Goal: Information Seeking & Learning: Find specific fact

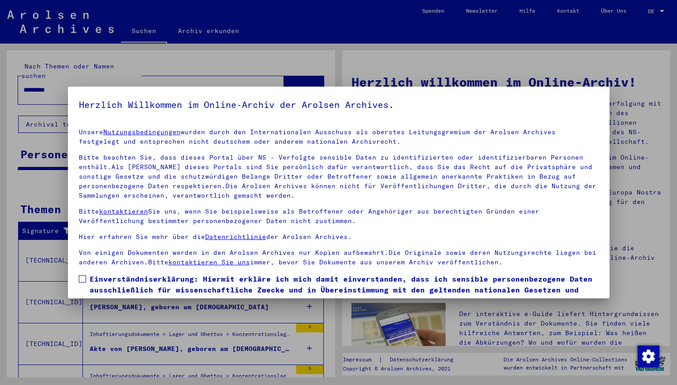
click at [129, 280] on span "Einverständniserklärung: Hiermit erkläre ich mich damit einverstanden, dass ich…" at bounding box center [344, 294] width 509 height 43
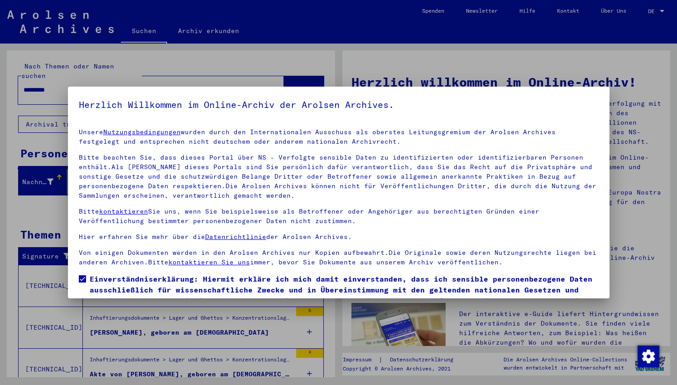
scroll to position [51, 0]
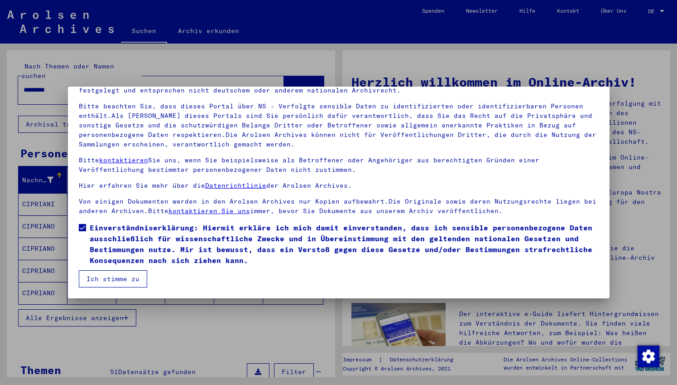
click at [113, 275] on button "Ich stimme zu" at bounding box center [113, 278] width 68 height 17
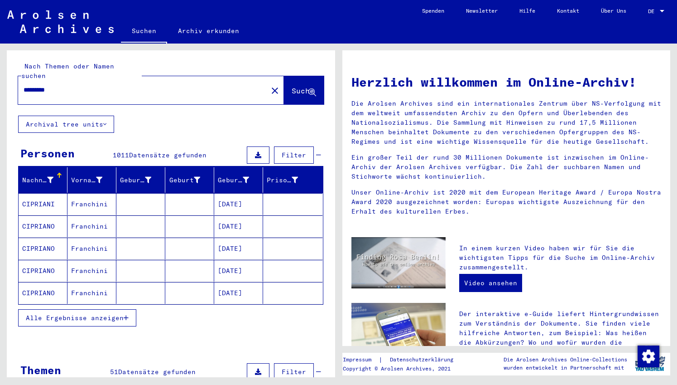
click at [108, 313] on span "Alle Ergebnisse anzeigen" at bounding box center [75, 317] width 98 height 8
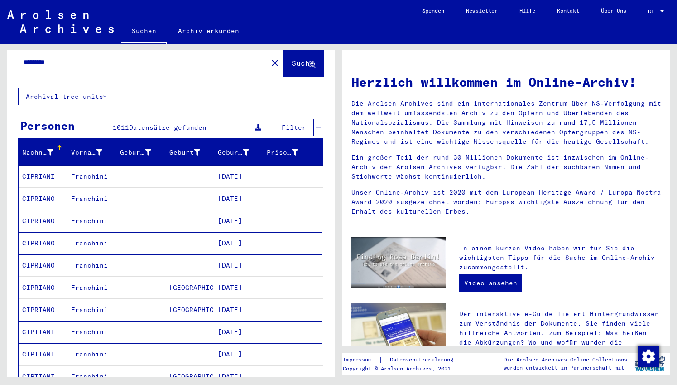
scroll to position [19, 0]
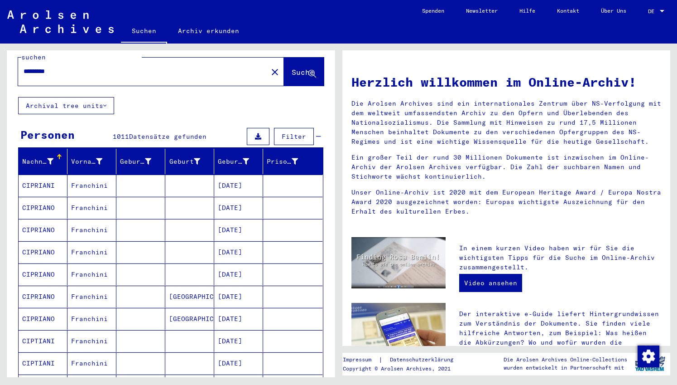
click at [95, 160] on mat-header-cell "Vorname" at bounding box center [91, 161] width 49 height 25
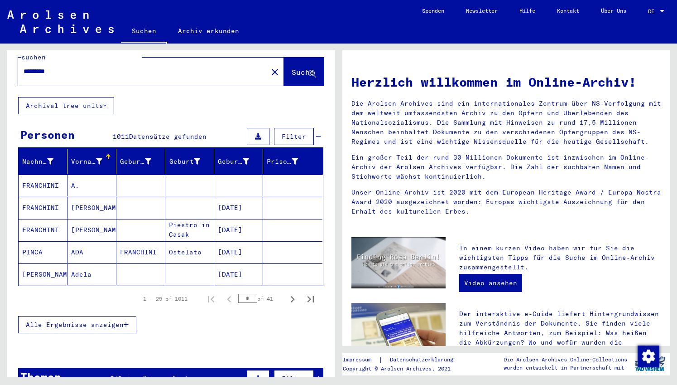
click at [110, 320] on span "Alle Ergebnisse anzeigen" at bounding box center [75, 324] width 98 height 8
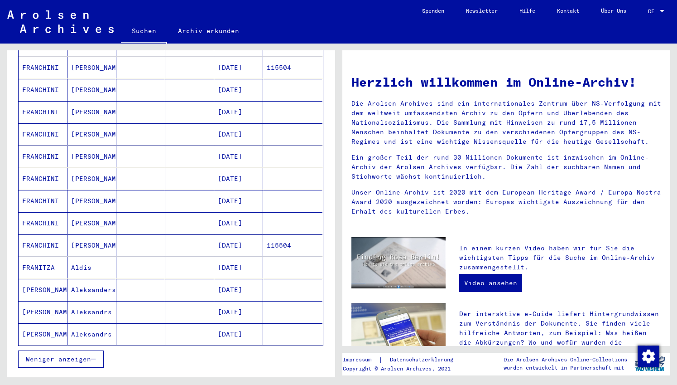
scroll to position [486, 0]
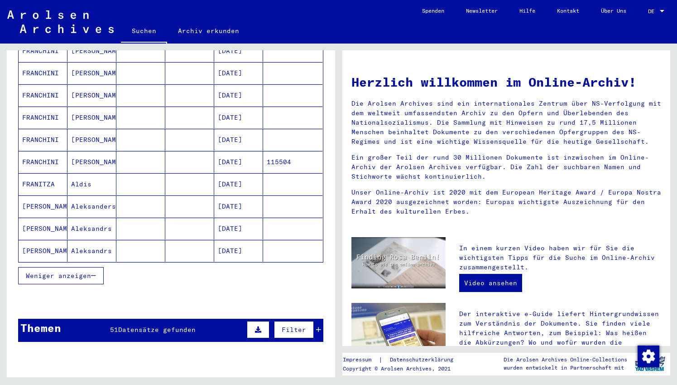
click at [217, 249] on mat-cell "[DATE]" at bounding box center [238, 251] width 49 height 22
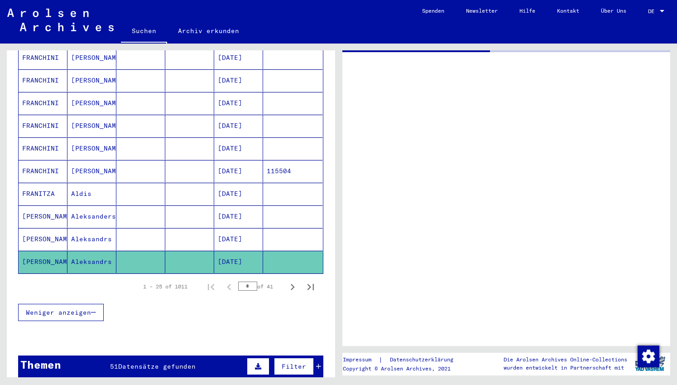
scroll to position [493, 0]
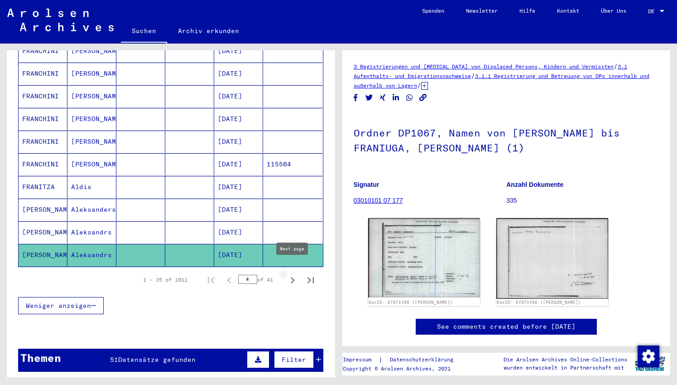
click at [292, 274] on icon "Next page" at bounding box center [292, 280] width 13 height 13
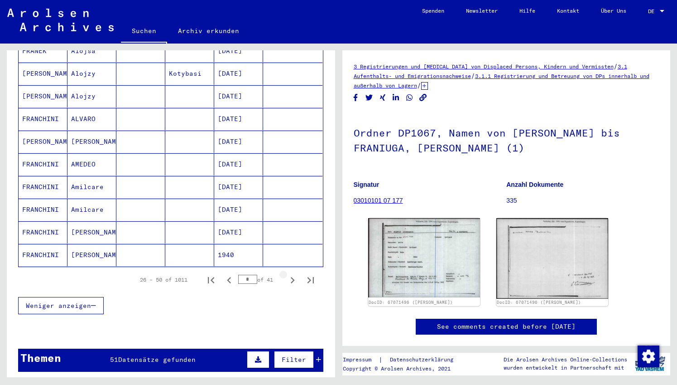
click at [292, 274] on icon "Next page" at bounding box center [292, 280] width 13 height 13
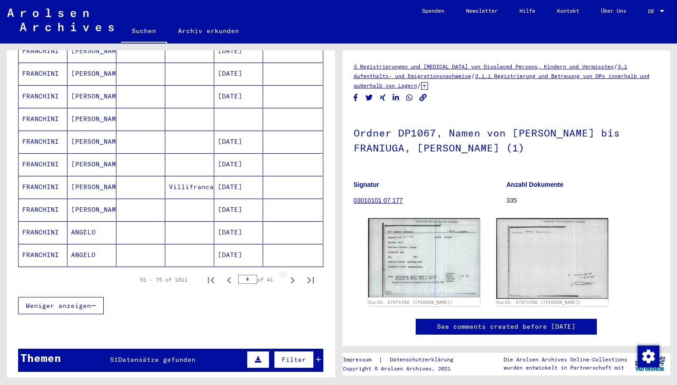
click at [292, 274] on icon "Next page" at bounding box center [292, 280] width 13 height 13
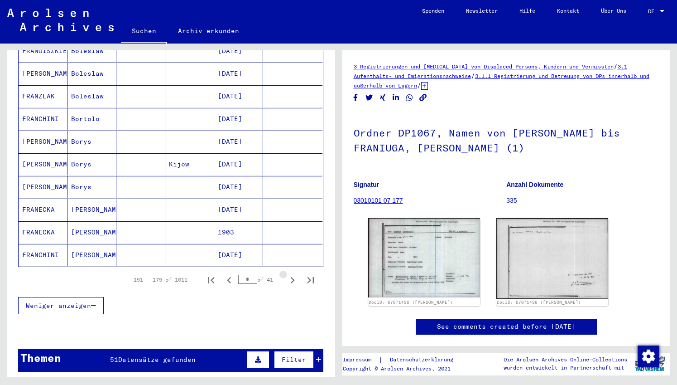
click at [292, 274] on icon "Next page" at bounding box center [292, 280] width 13 height 13
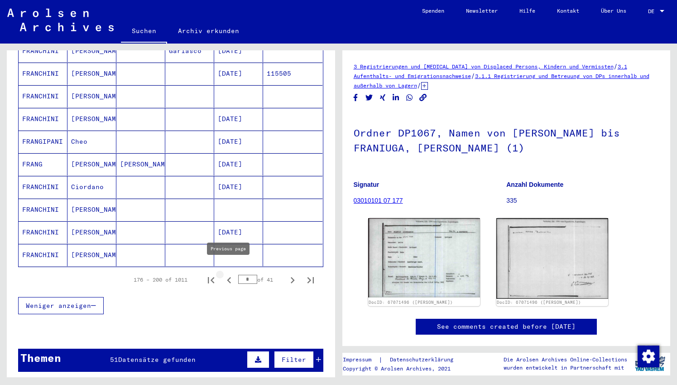
click at [230, 274] on icon "Previous page" at bounding box center [229, 280] width 13 height 13
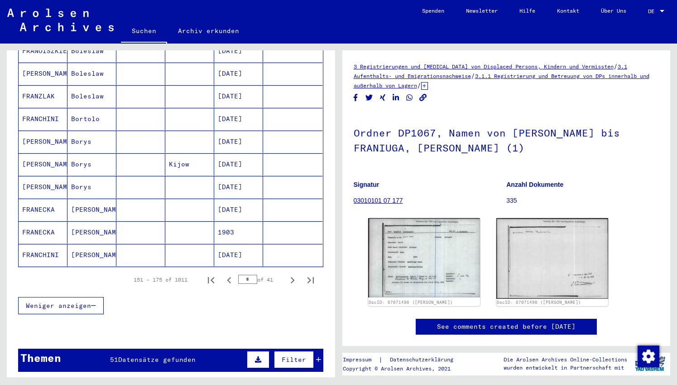
click at [99, 253] on mat-cell "[PERSON_NAME]" at bounding box center [91, 255] width 49 height 22
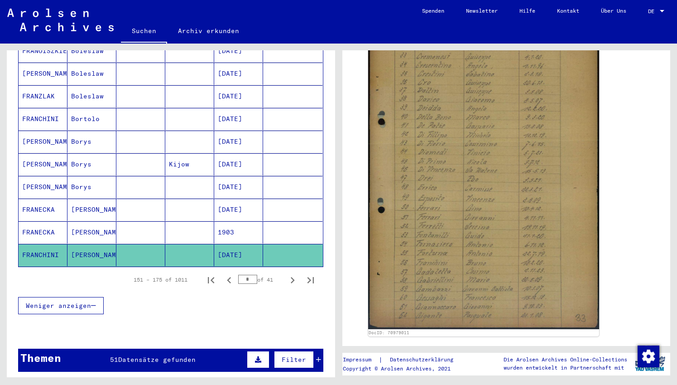
scroll to position [231, 0]
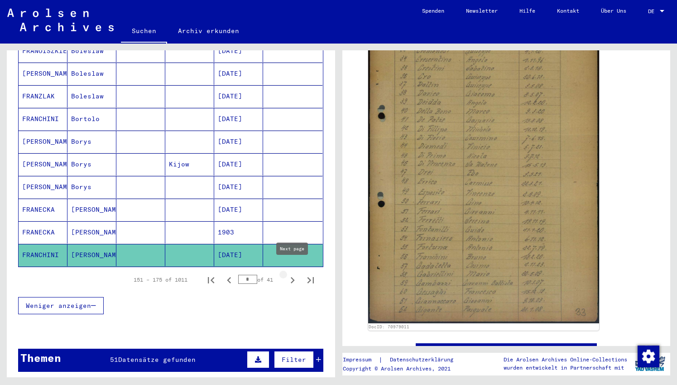
click at [297, 274] on icon "Next page" at bounding box center [292, 280] width 13 height 13
type input "*"
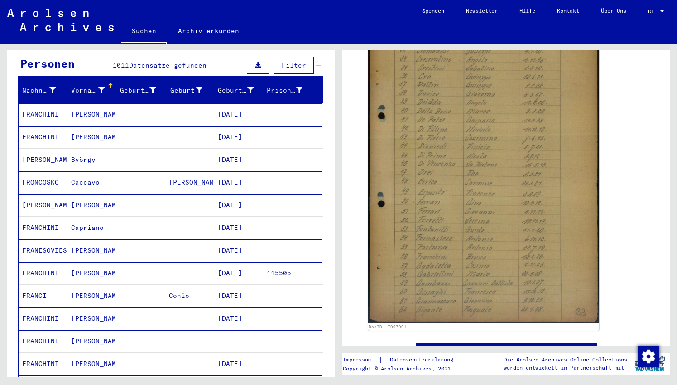
scroll to position [90, 0]
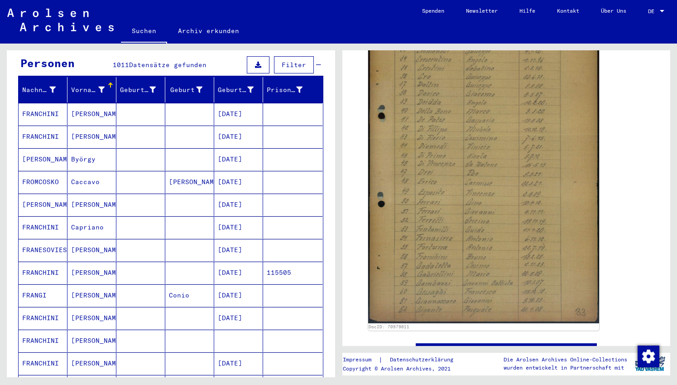
click at [237, 106] on mat-cell "[DATE]" at bounding box center [238, 114] width 49 height 22
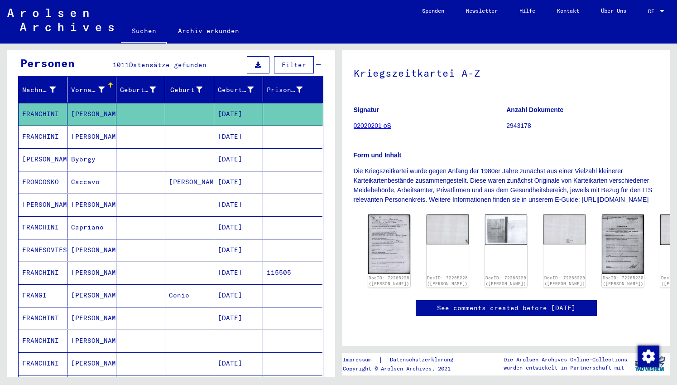
scroll to position [91, 0]
click at [384, 223] on img at bounding box center [389, 243] width 44 height 62
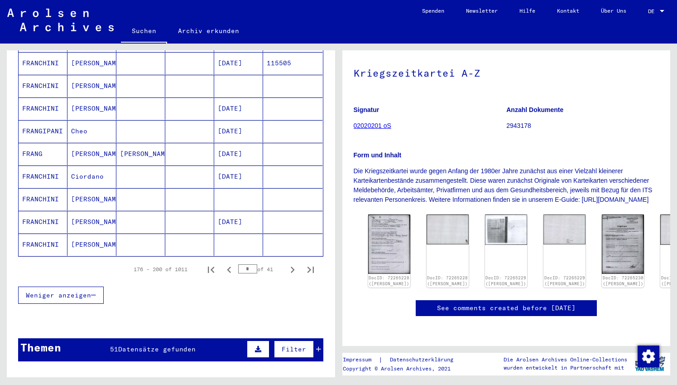
scroll to position [505, 0]
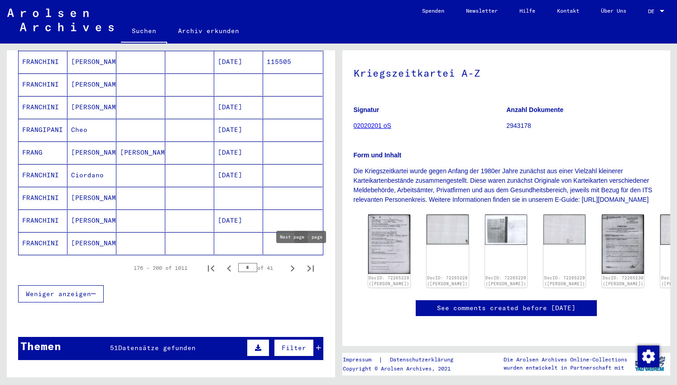
click at [296, 262] on icon "Next page" at bounding box center [292, 268] width 13 height 13
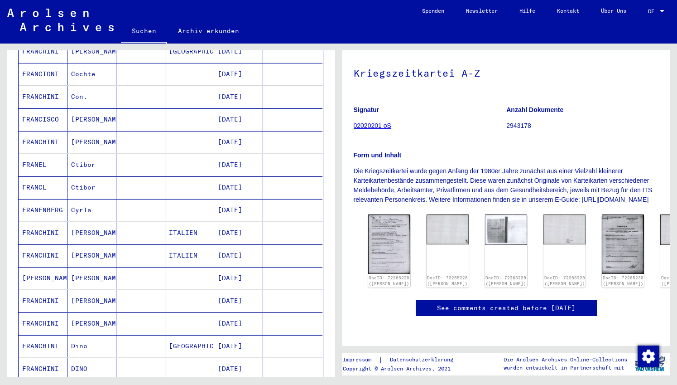
scroll to position [77, 0]
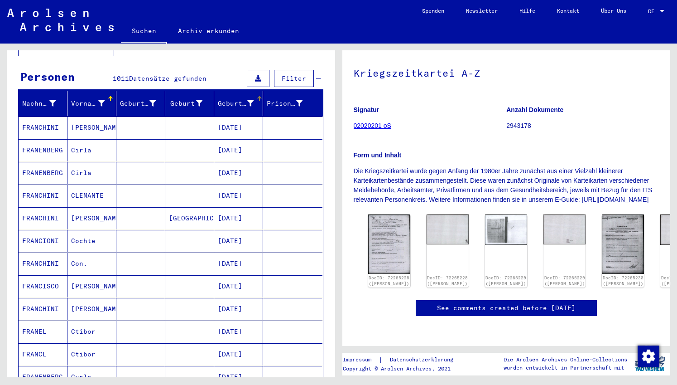
click at [242, 99] on div "Geburtsdatum" at bounding box center [236, 104] width 36 height 10
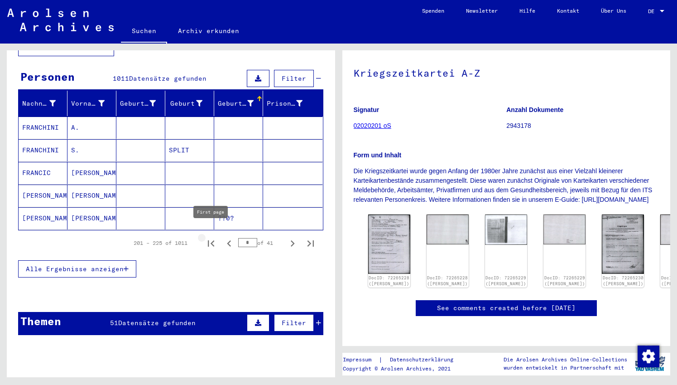
click at [209, 237] on icon "First page" at bounding box center [211, 243] width 13 height 13
type input "*"
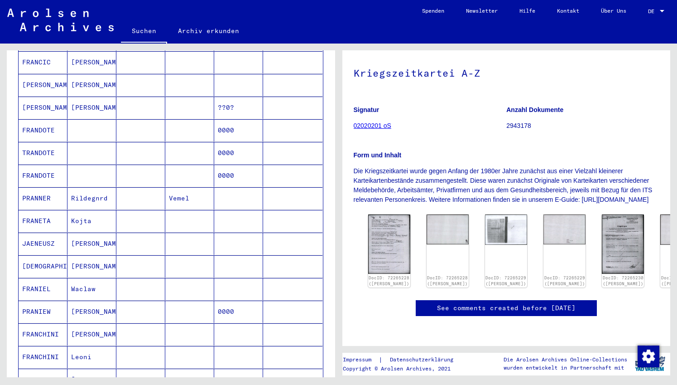
scroll to position [26, 0]
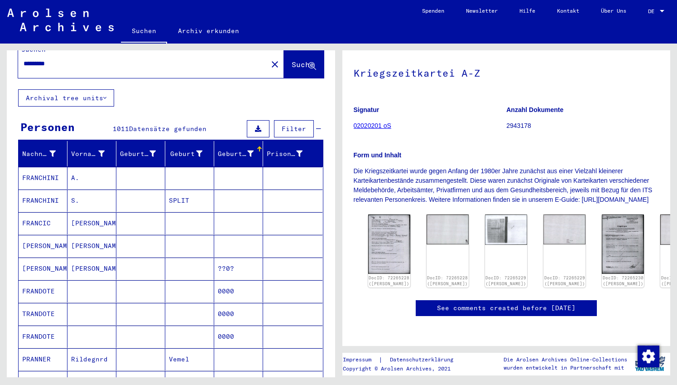
click at [241, 149] on div "Geburtsdatum" at bounding box center [236, 154] width 36 height 10
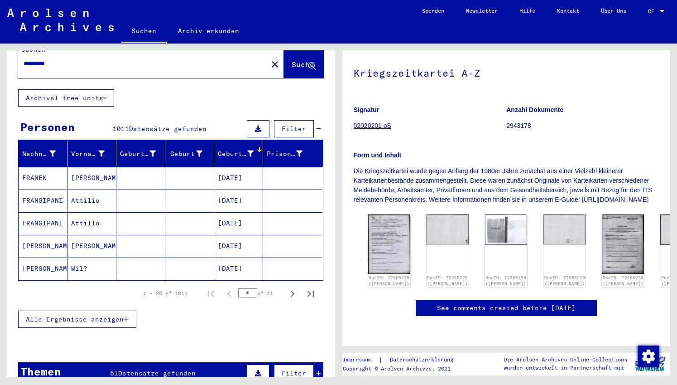
click at [103, 315] on span "Alle Ergebnisse anzeigen" at bounding box center [75, 319] width 98 height 8
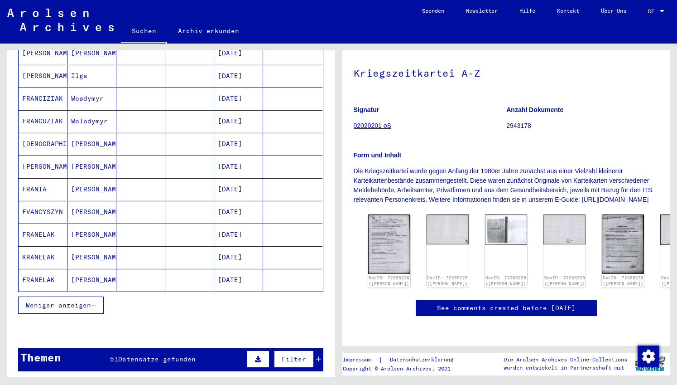
scroll to position [467, 0]
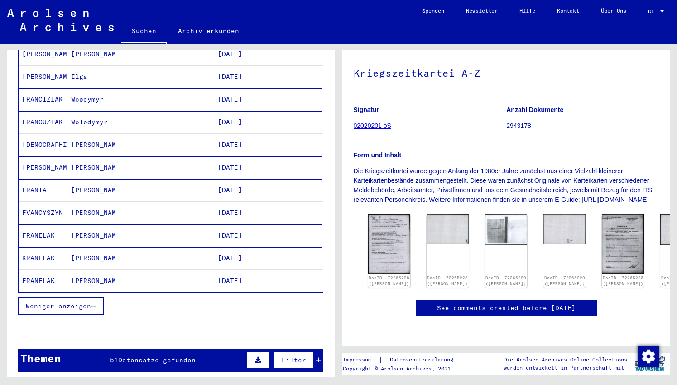
click at [154, 293] on div "Weniger anzeigen" at bounding box center [170, 306] width 305 height 26
click at [186, 255] on mat-cell at bounding box center [189, 258] width 49 height 22
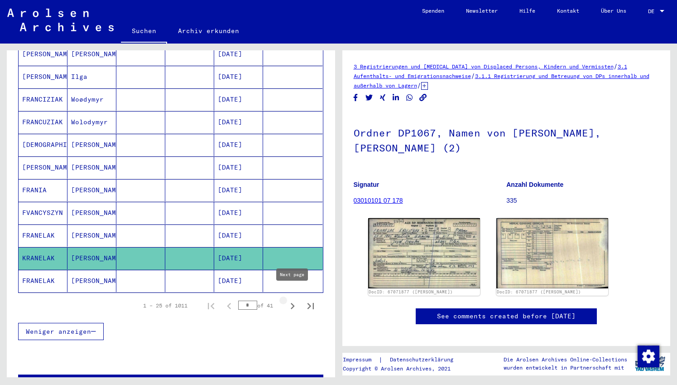
click at [296, 299] on icon "Next page" at bounding box center [292, 305] width 13 height 13
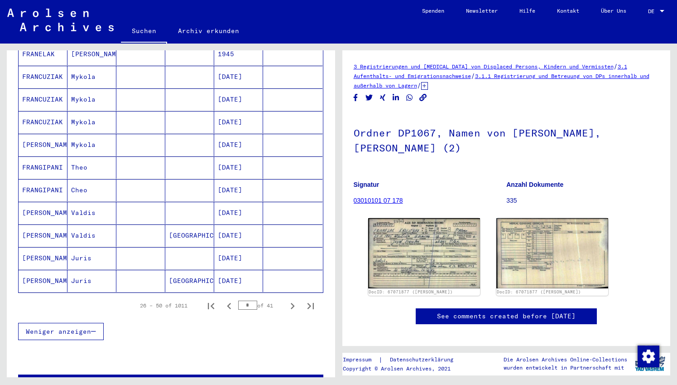
click at [296, 299] on icon "Next page" at bounding box center [292, 305] width 13 height 13
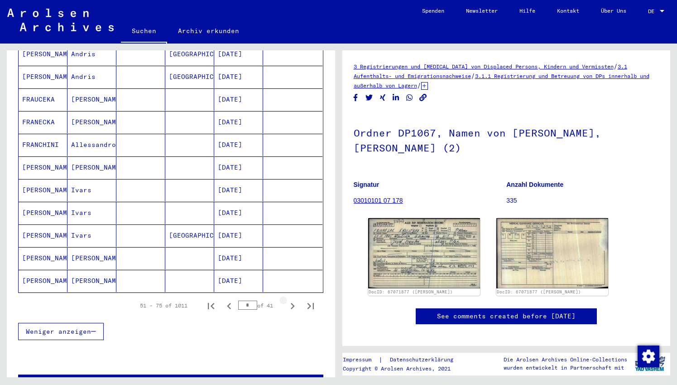
click at [296, 299] on icon "Next page" at bounding box center [292, 305] width 13 height 13
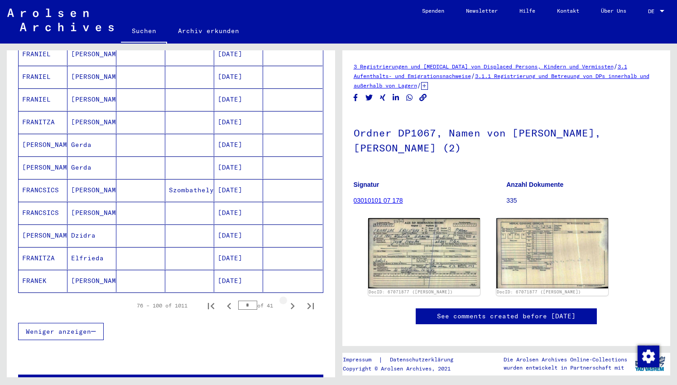
click at [296, 299] on icon "Next page" at bounding box center [292, 305] width 13 height 13
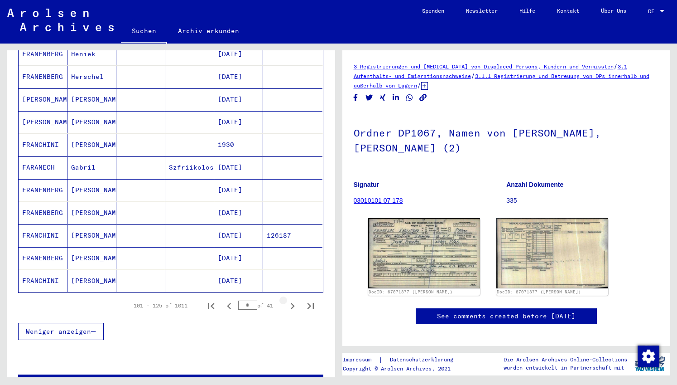
click at [294, 299] on icon "Next page" at bounding box center [292, 305] width 13 height 13
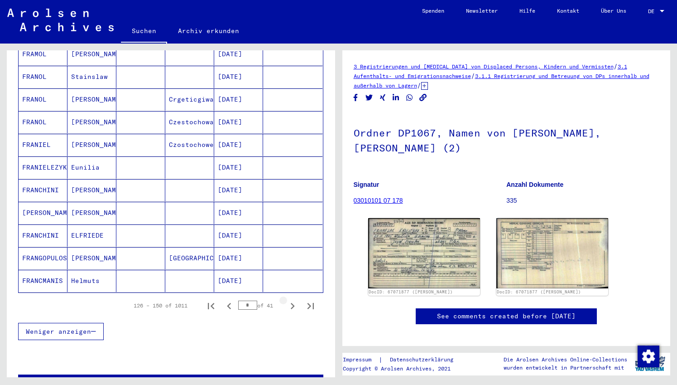
click at [294, 299] on icon "Next page" at bounding box center [292, 305] width 13 height 13
type input "*"
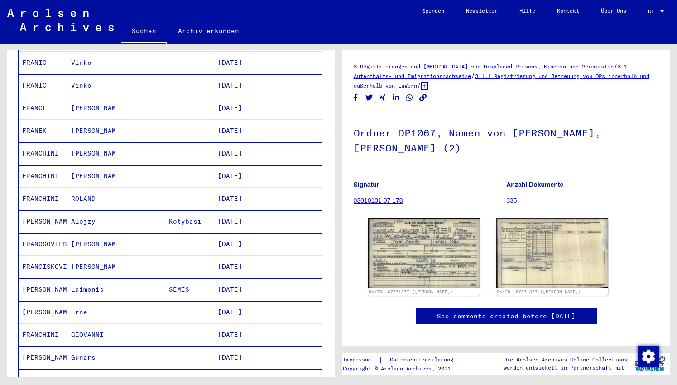
scroll to position [280, 0]
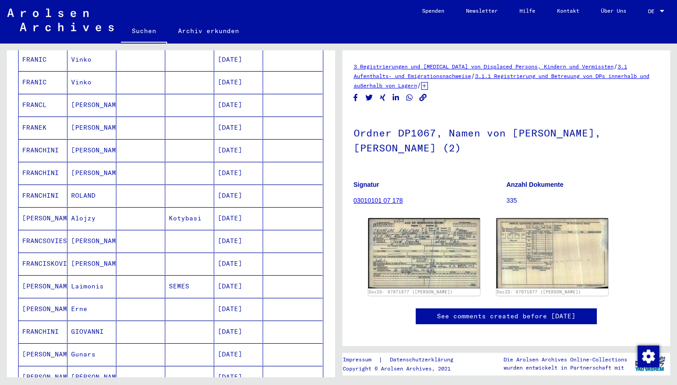
click at [161, 320] on mat-cell at bounding box center [140, 331] width 49 height 22
